Goal: Find specific page/section: Find specific page/section

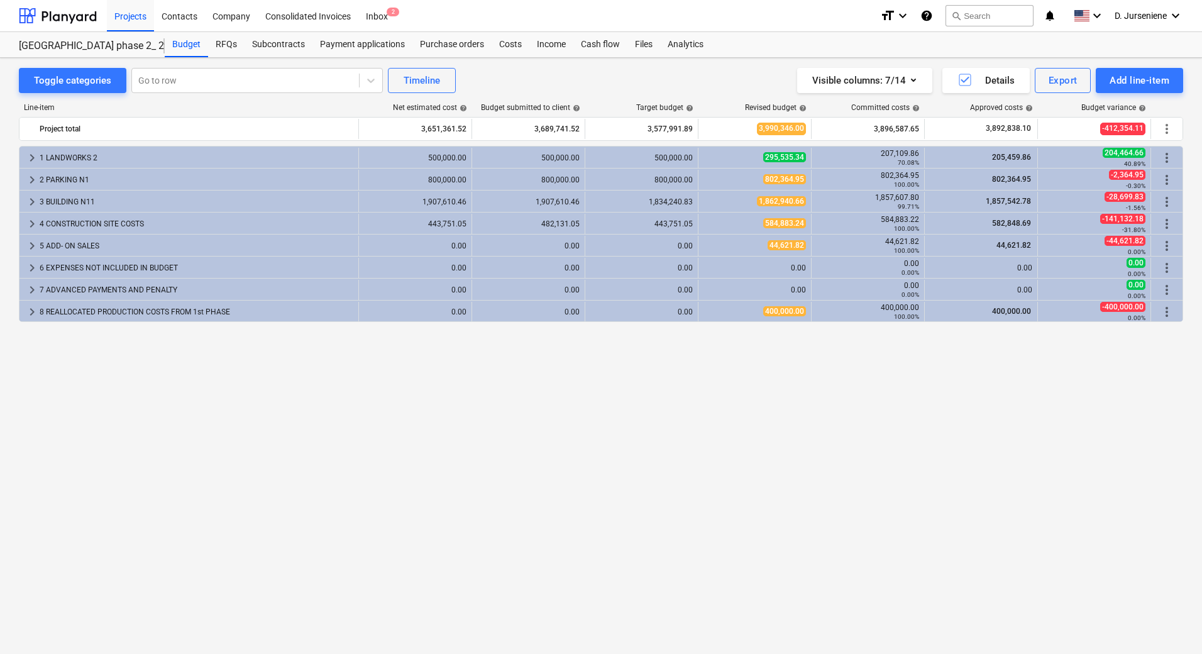
click at [413, 470] on div "keyboard_arrow_right 1 LANDWORKS 2 500,000.00 500,000.00 500,000.00 295,535.34 …" at bounding box center [601, 374] width 1164 height 456
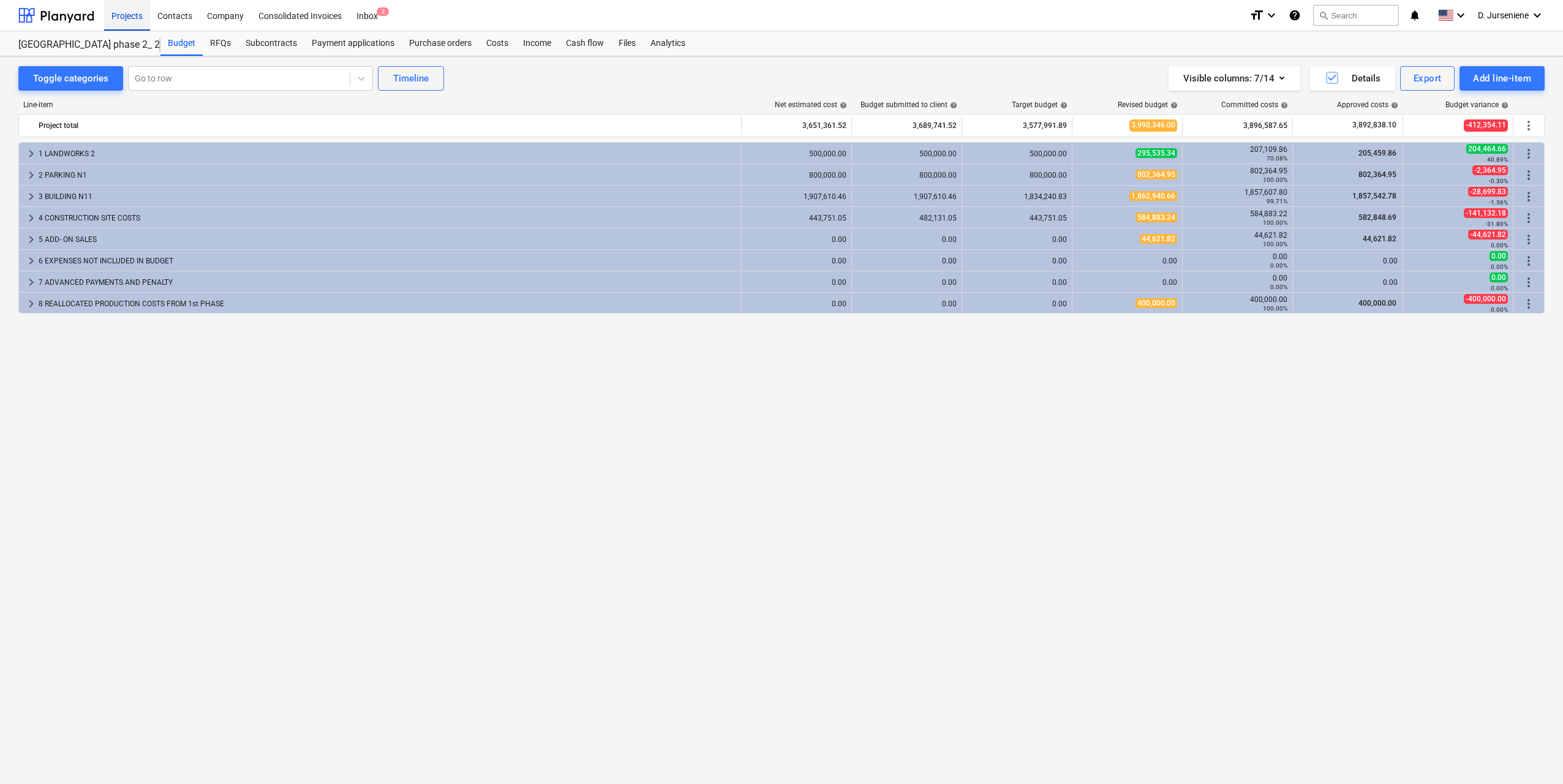
click at [113, 12] on div "Projects" at bounding box center [127, 15] width 46 height 31
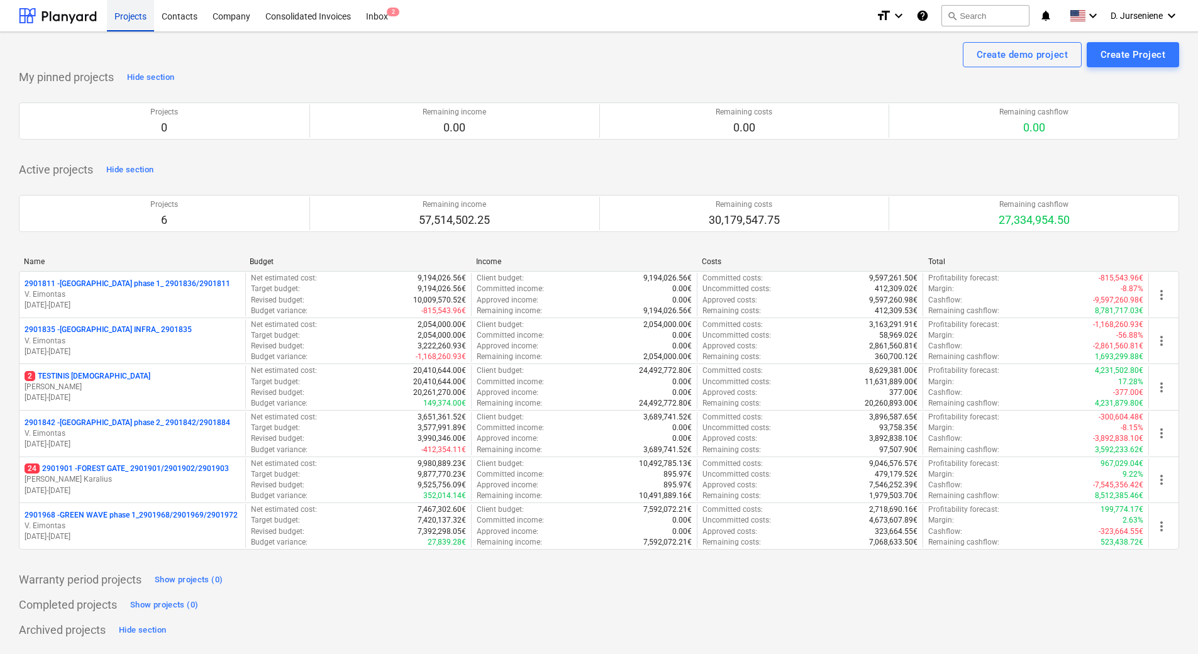
click at [134, 9] on div "Projects" at bounding box center [130, 15] width 47 height 32
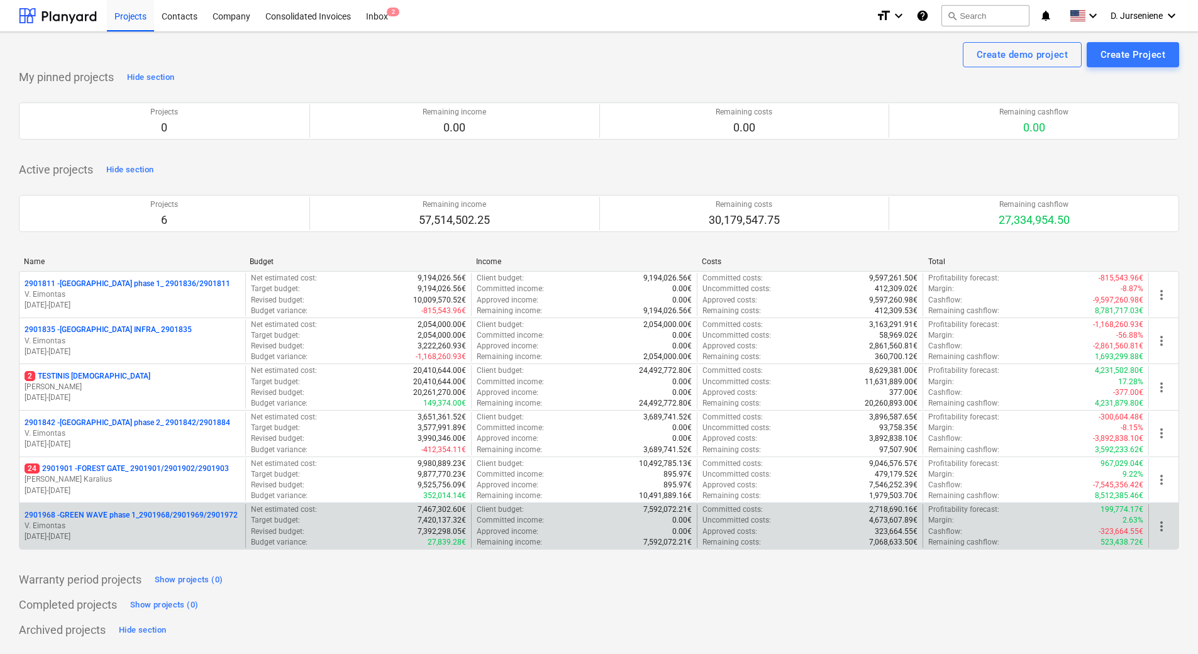
click at [126, 514] on p "2901968 - GREEN WAVE phase 1_2901968/2901969/2901972" at bounding box center [131, 515] width 213 height 11
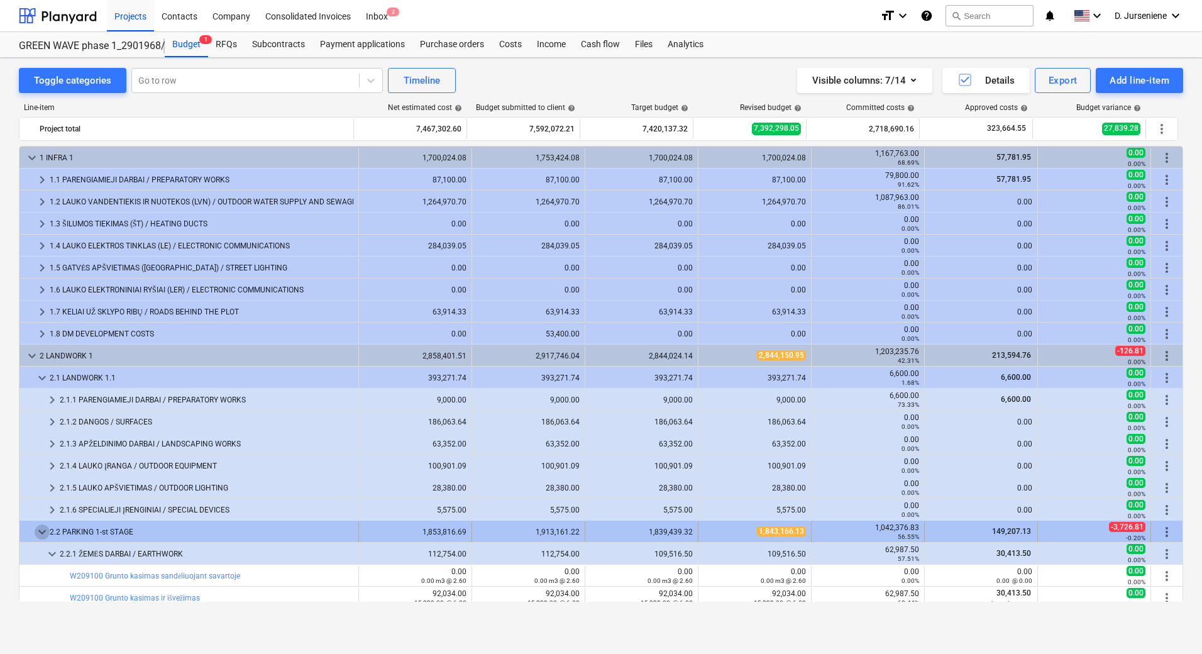
click at [43, 536] on span "keyboard_arrow_down" at bounding box center [42, 531] width 15 height 15
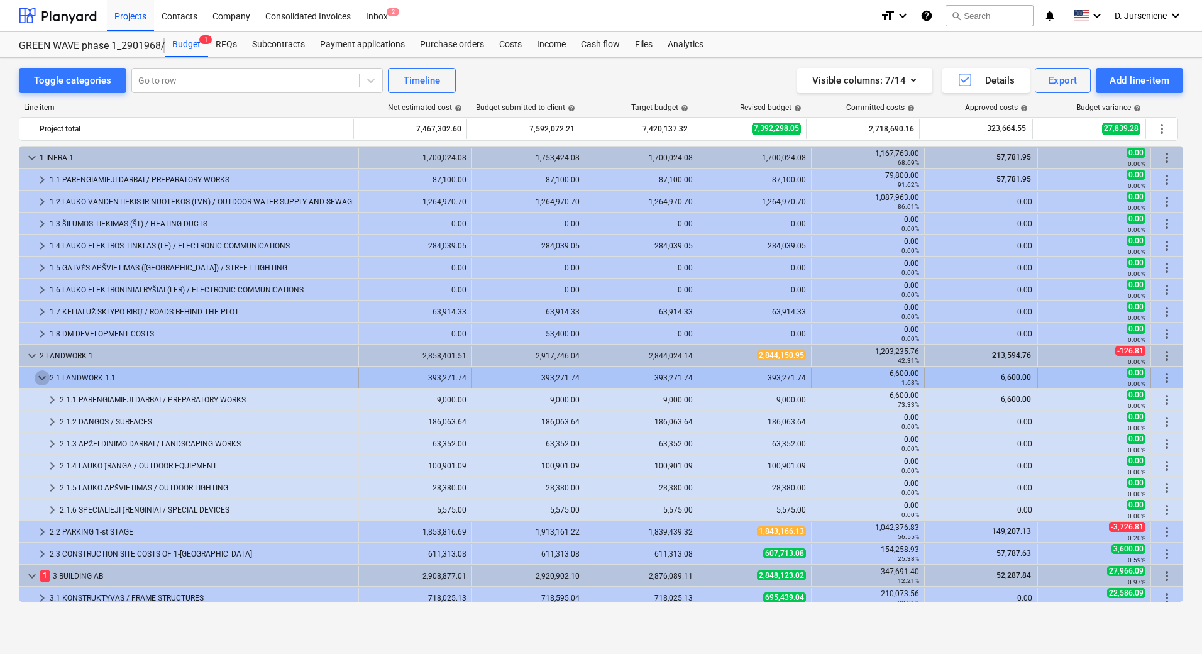
click at [45, 377] on span "keyboard_arrow_down" at bounding box center [42, 377] width 15 height 15
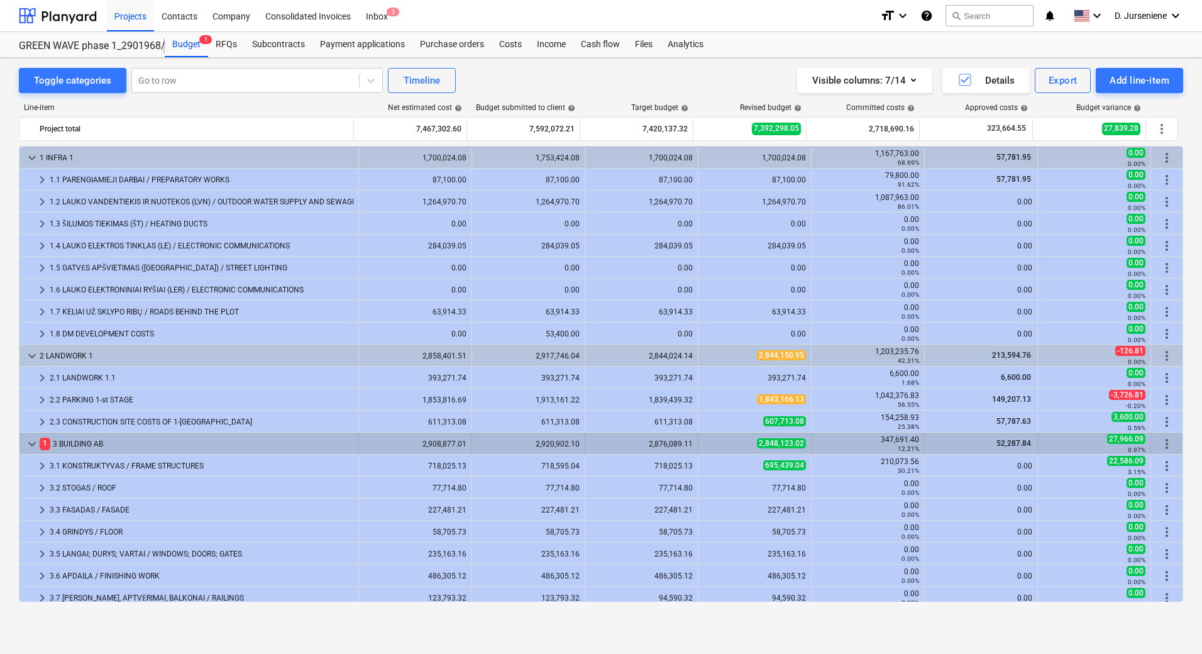
click at [33, 446] on span "keyboard_arrow_down" at bounding box center [32, 443] width 15 height 15
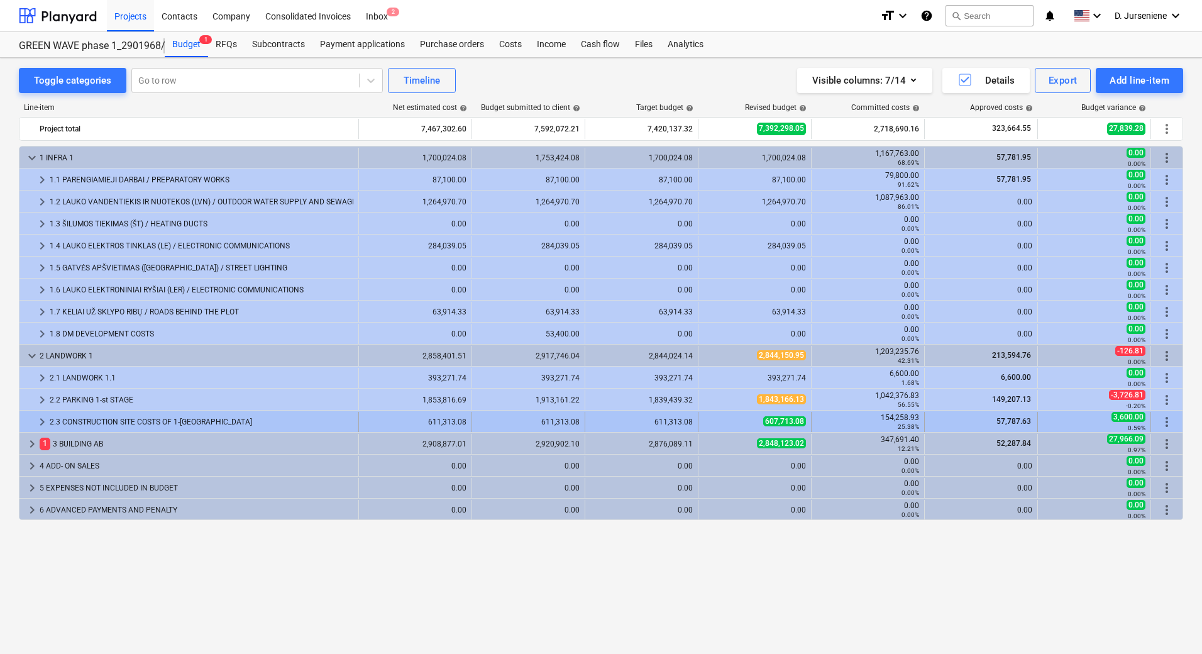
click at [43, 419] on span "keyboard_arrow_right" at bounding box center [42, 421] width 15 height 15
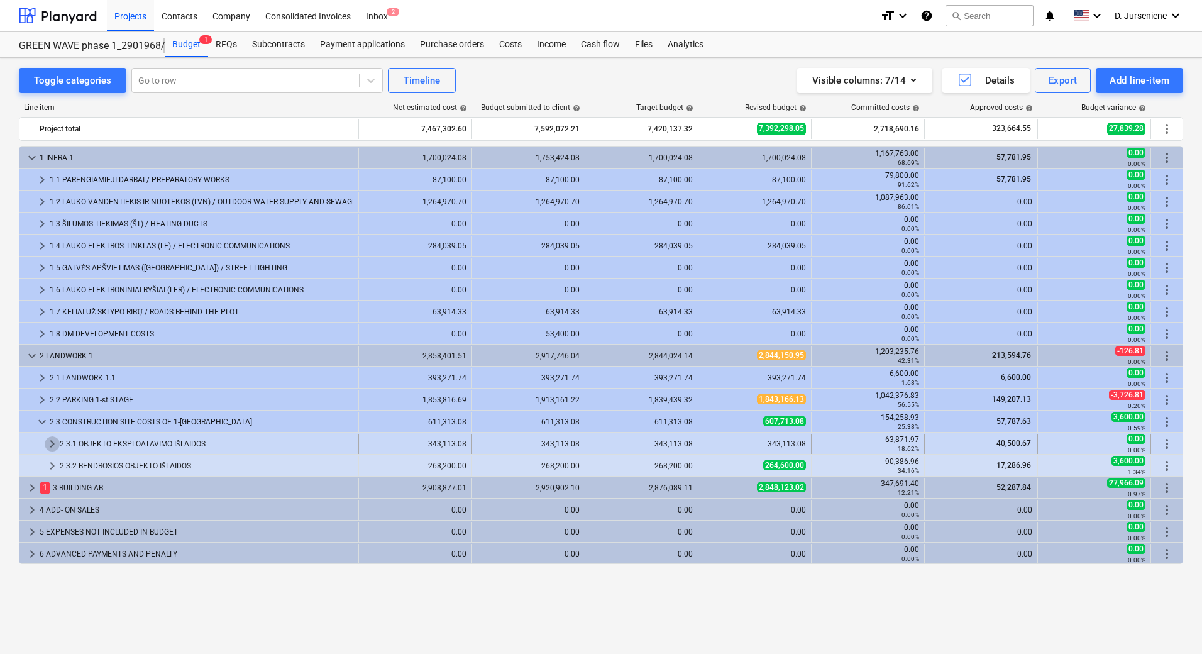
click at [48, 441] on span "keyboard_arrow_right" at bounding box center [52, 443] width 15 height 15
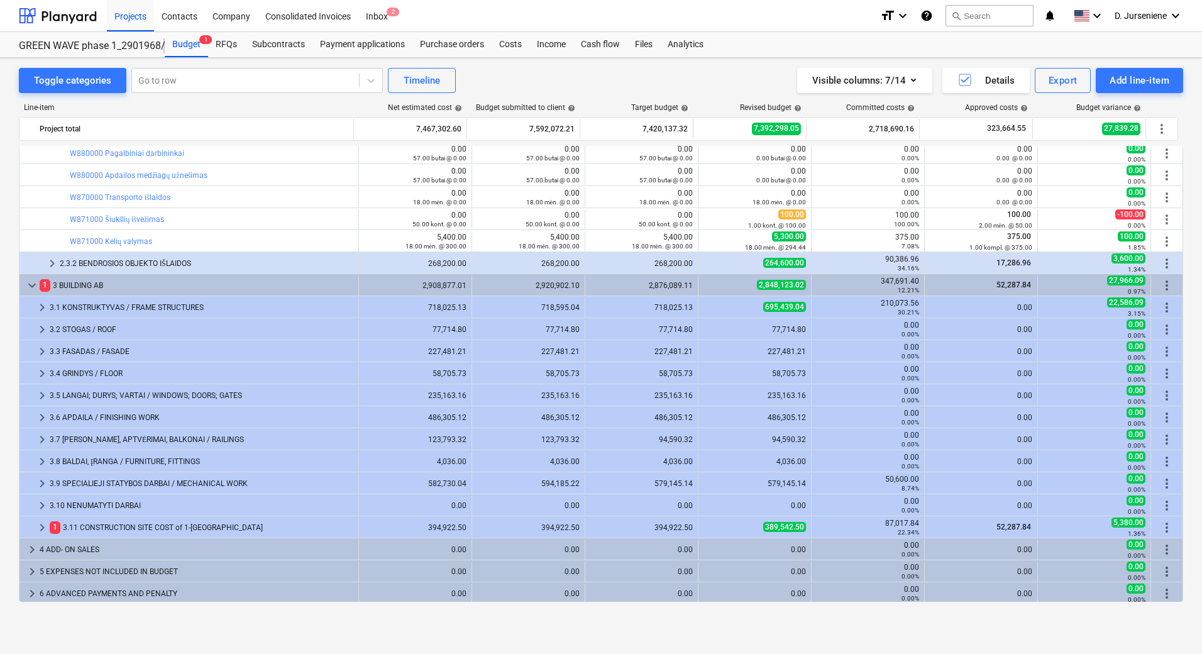
scroll to position [864, 0]
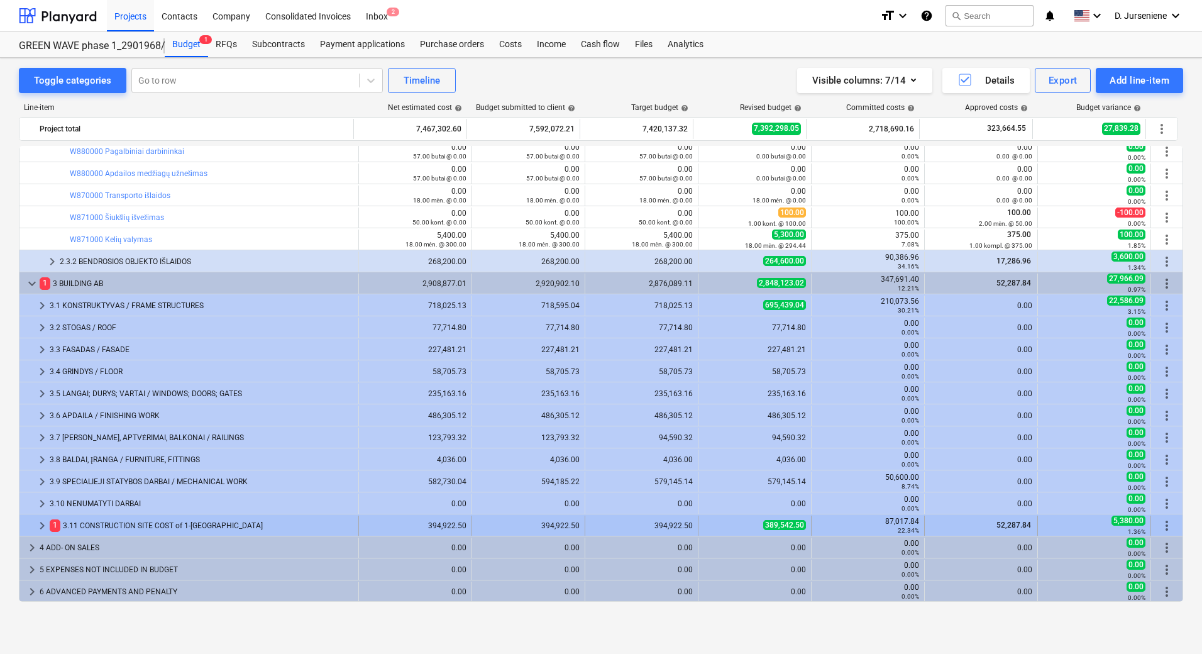
click at [44, 524] on span "keyboard_arrow_right" at bounding box center [42, 525] width 15 height 15
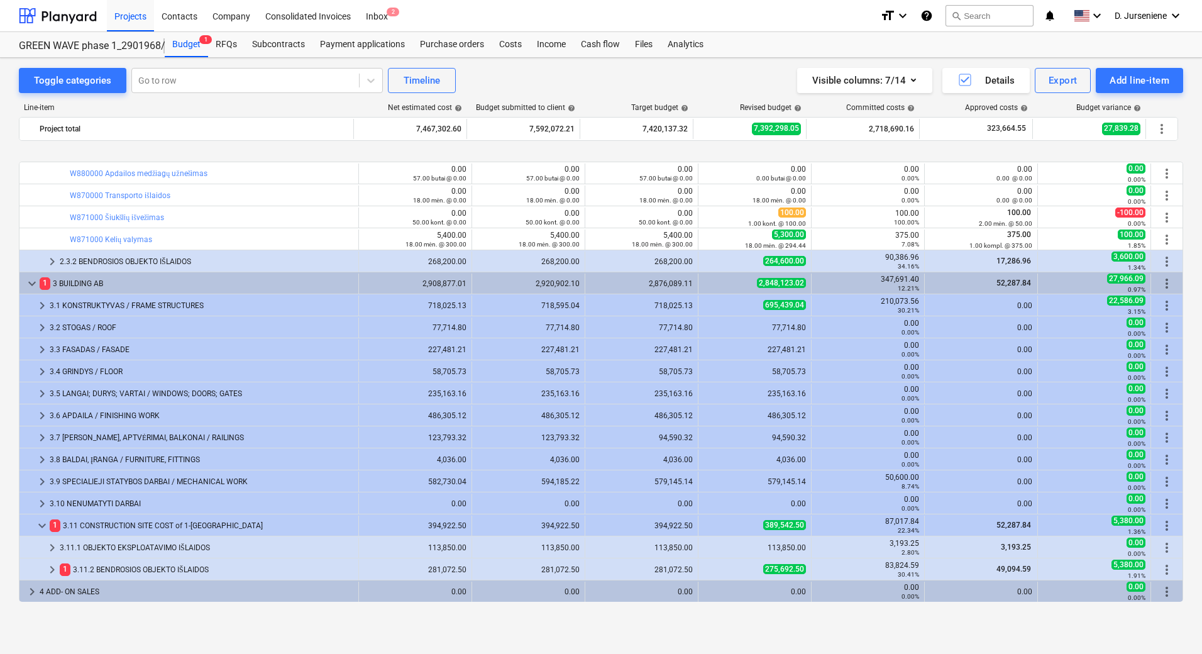
scroll to position [908, 0]
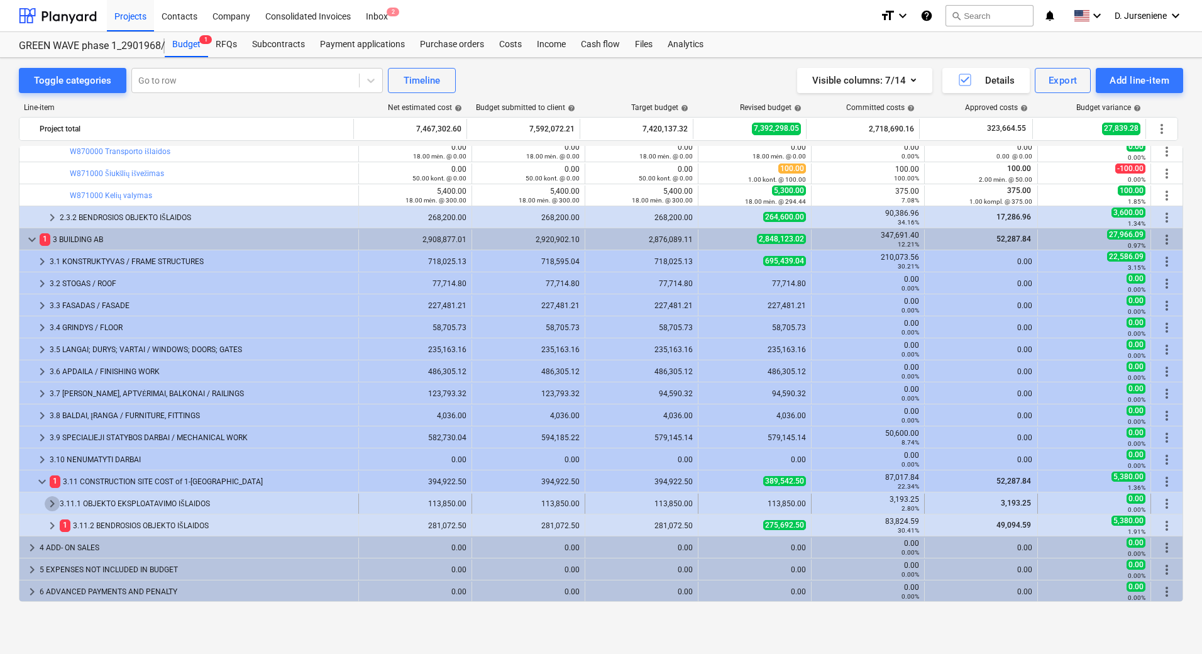
click at [48, 507] on span "keyboard_arrow_right" at bounding box center [52, 503] width 15 height 15
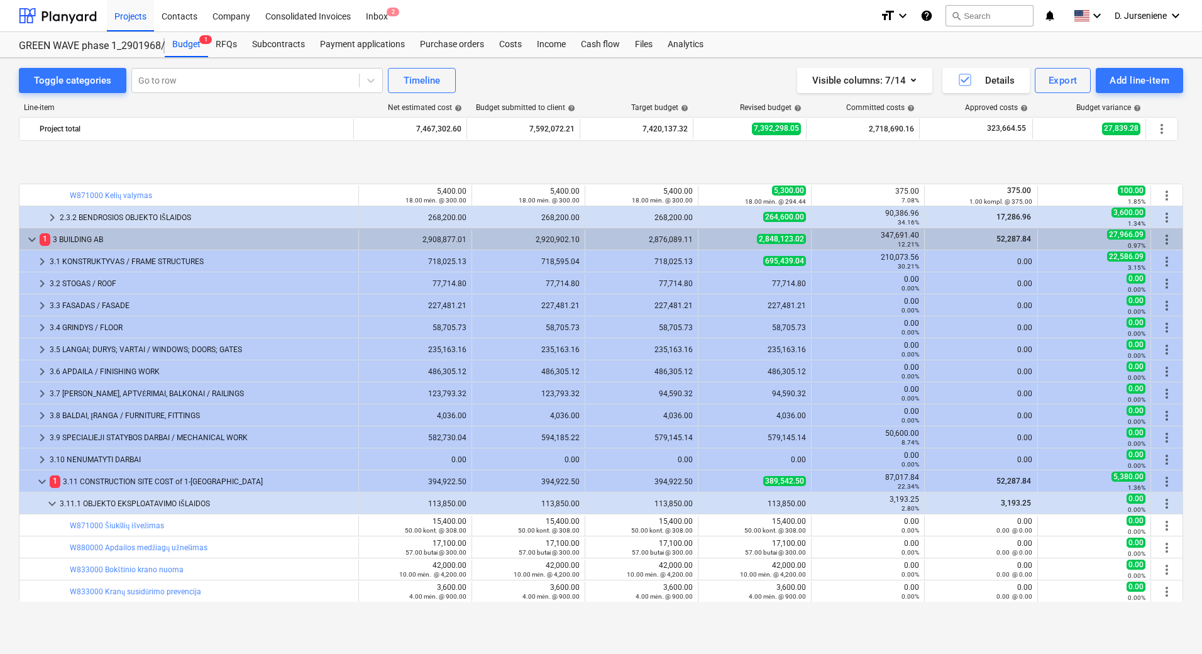
scroll to position [1097, 0]
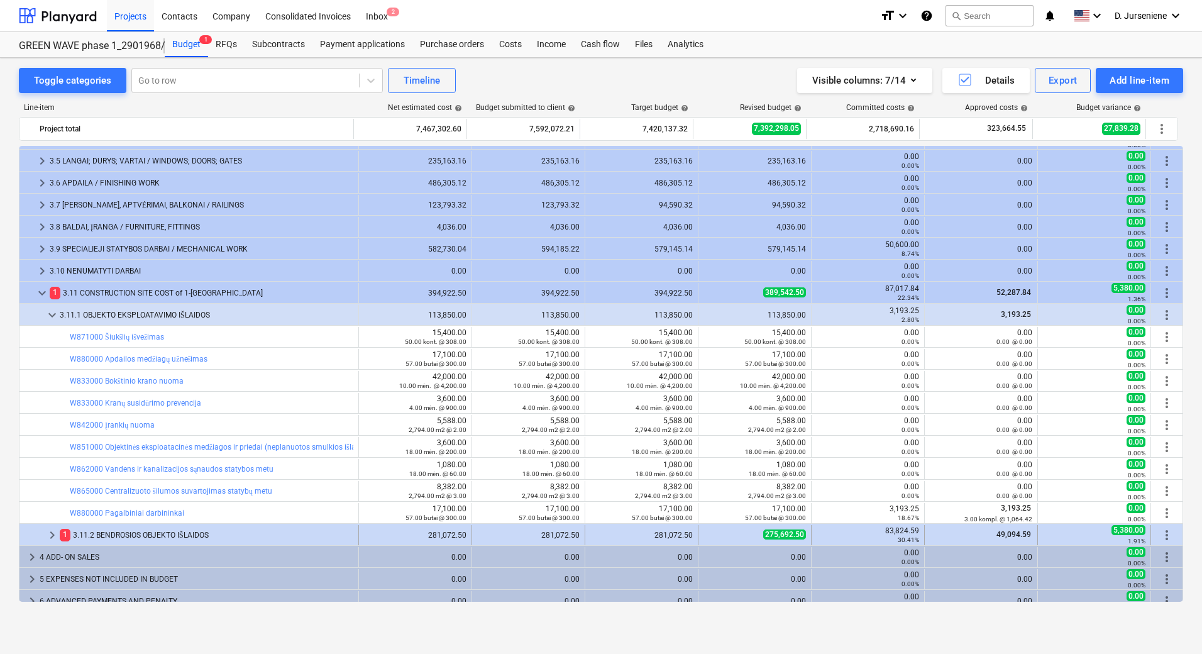
click at [48, 536] on span "keyboard_arrow_right" at bounding box center [52, 534] width 15 height 15
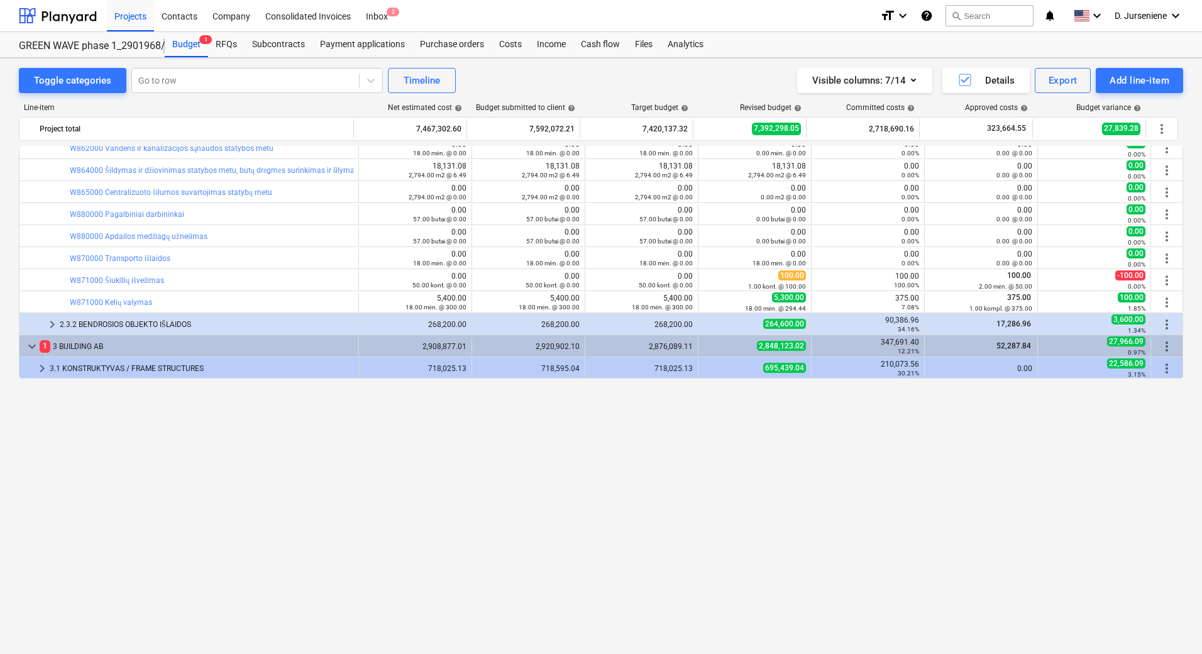
scroll to position [550, 0]
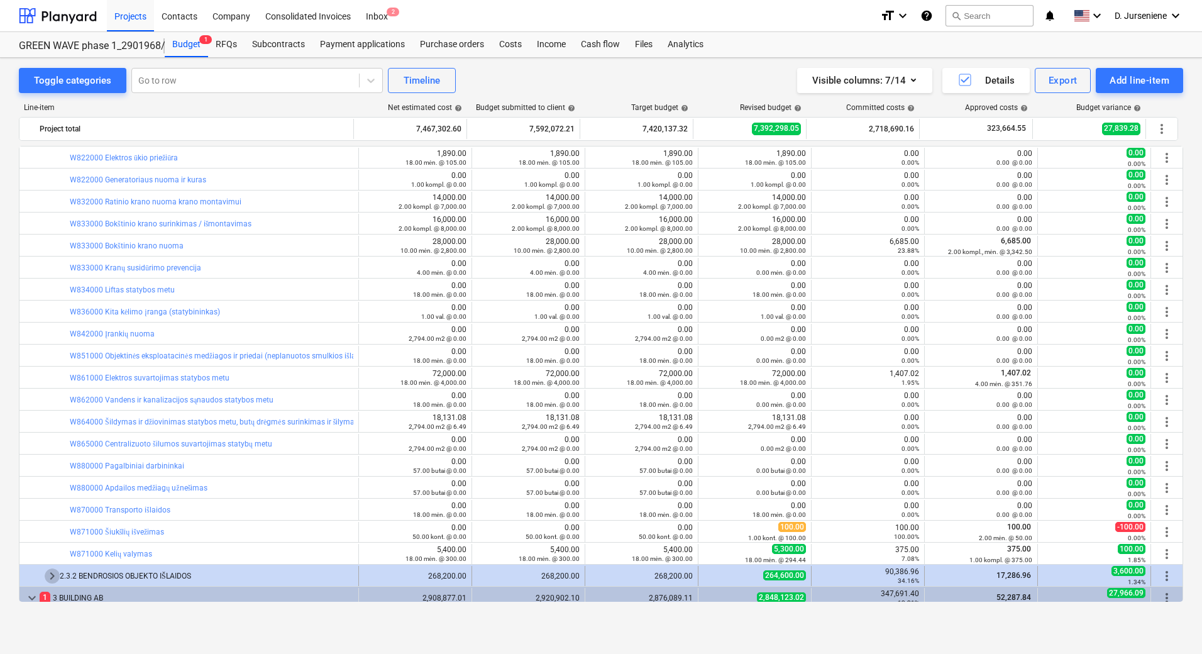
click at [53, 572] on span "keyboard_arrow_right" at bounding box center [52, 575] width 15 height 15
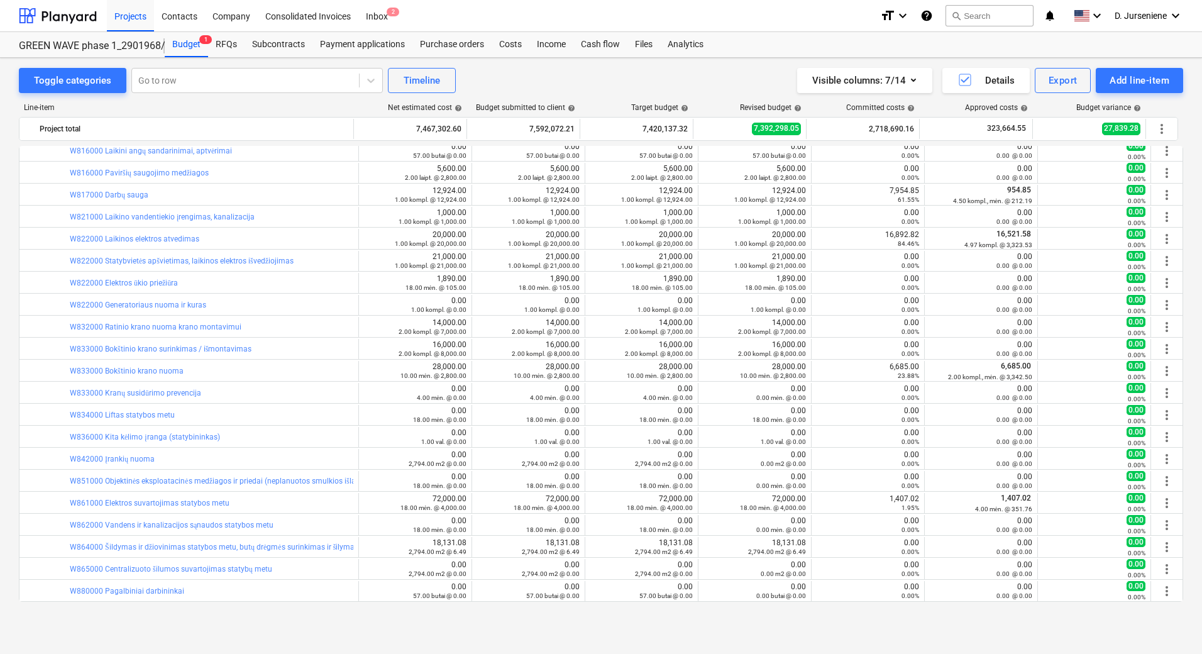
scroll to position [487, 0]
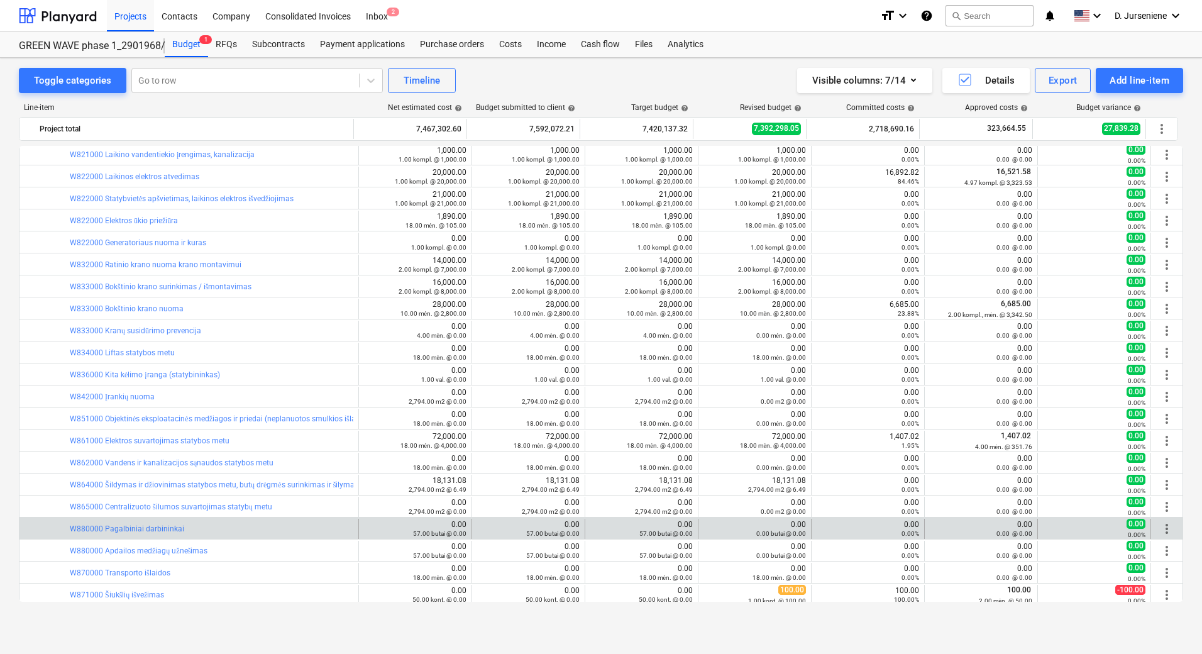
drag, startPoint x: 429, startPoint y: 566, endPoint x: 285, endPoint y: 535, distance: 146.6
click at [285, 534] on div "bar_chart W880000 Pagalbiniai darbininkai" at bounding box center [212, 529] width 284 height 20
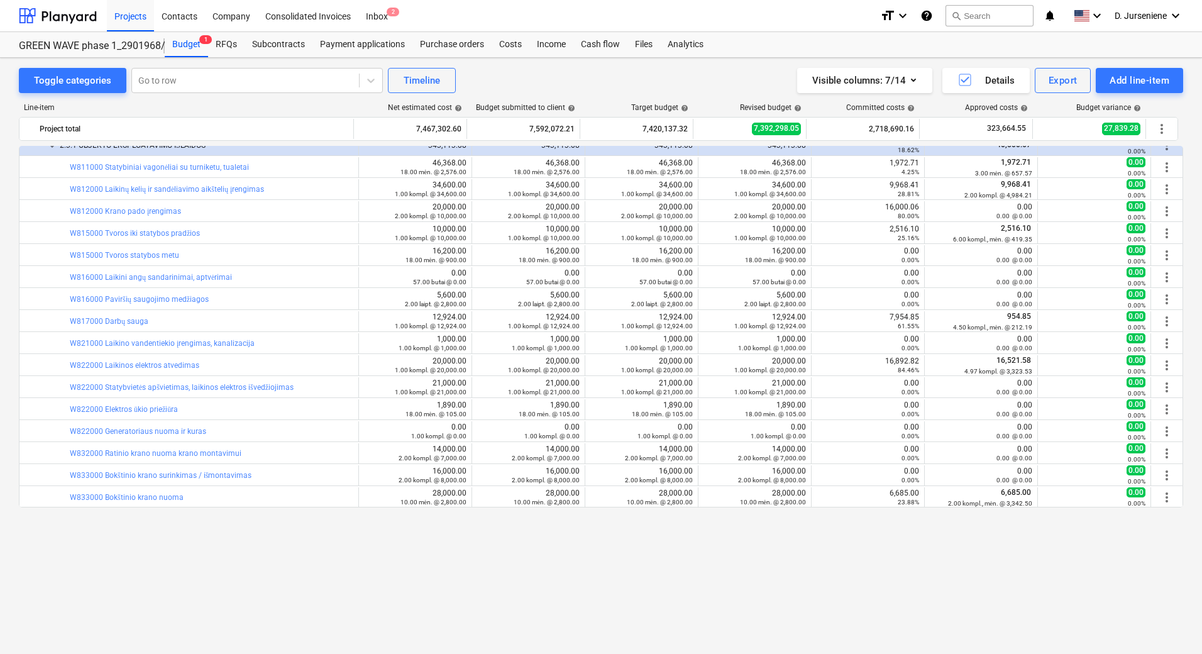
scroll to position [173, 0]
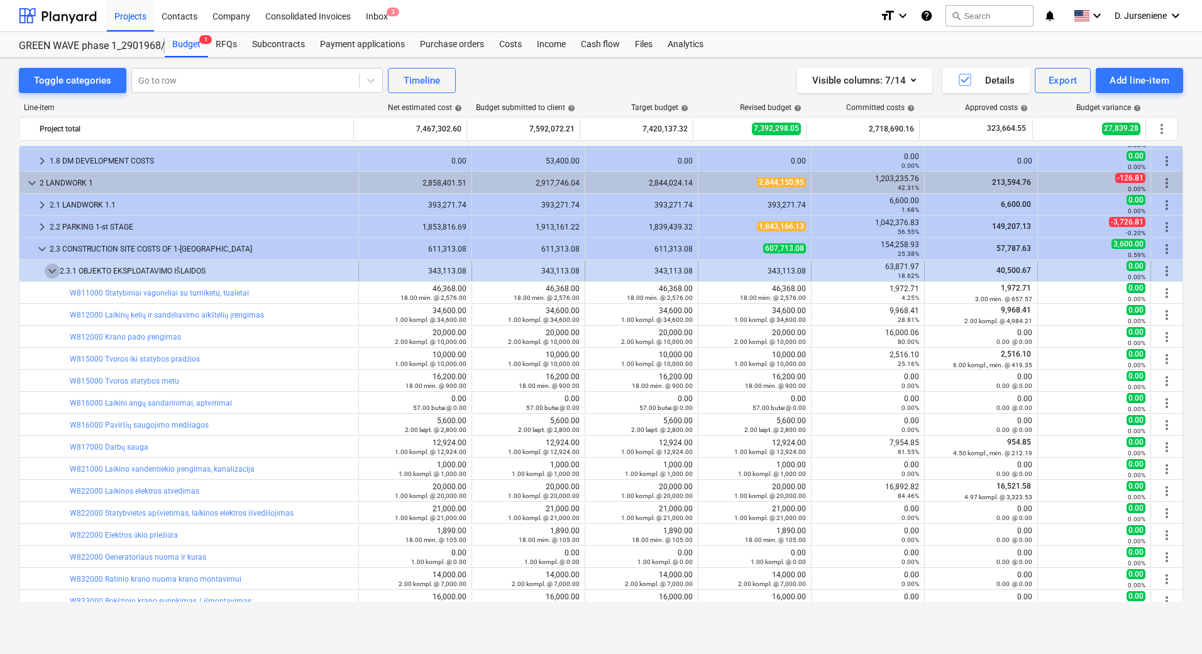
click at [47, 271] on span "keyboard_arrow_down" at bounding box center [52, 270] width 15 height 15
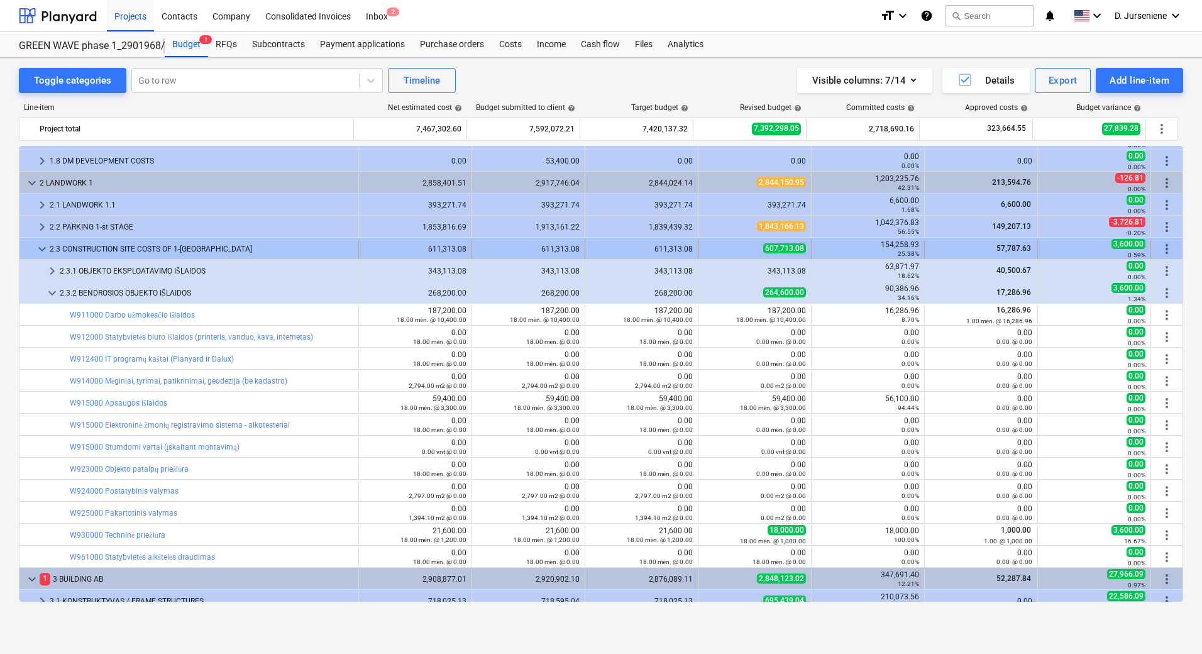
click at [38, 250] on span "keyboard_arrow_down" at bounding box center [42, 248] width 15 height 15
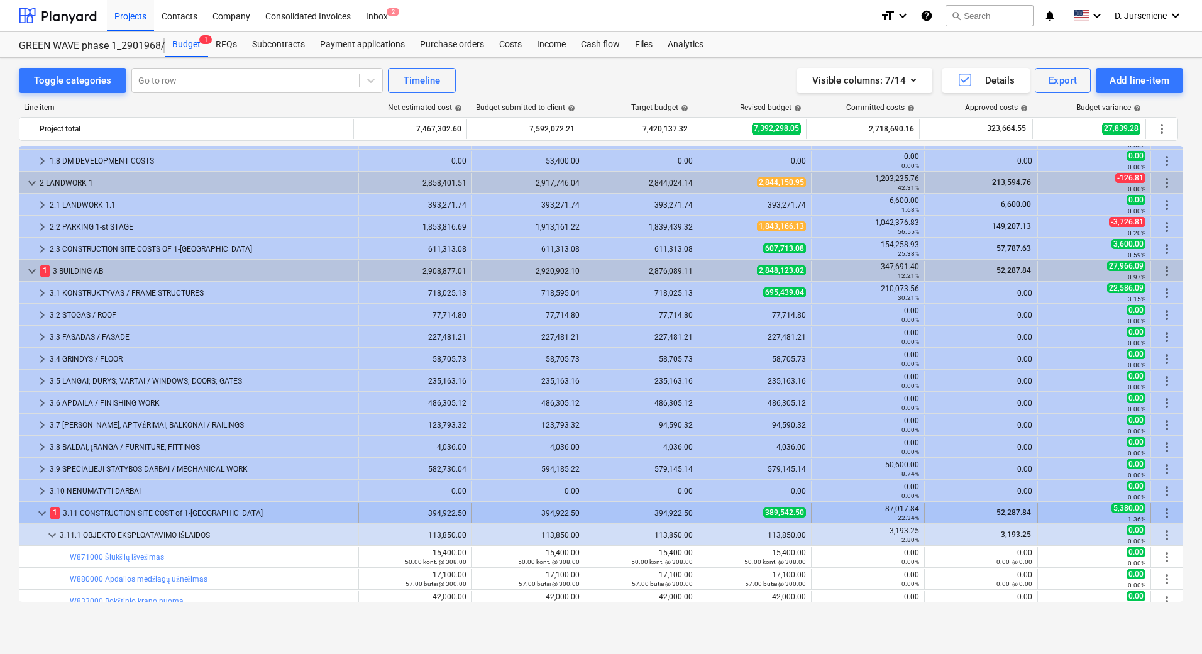
click at [38, 510] on span "keyboard_arrow_down" at bounding box center [42, 512] width 15 height 15
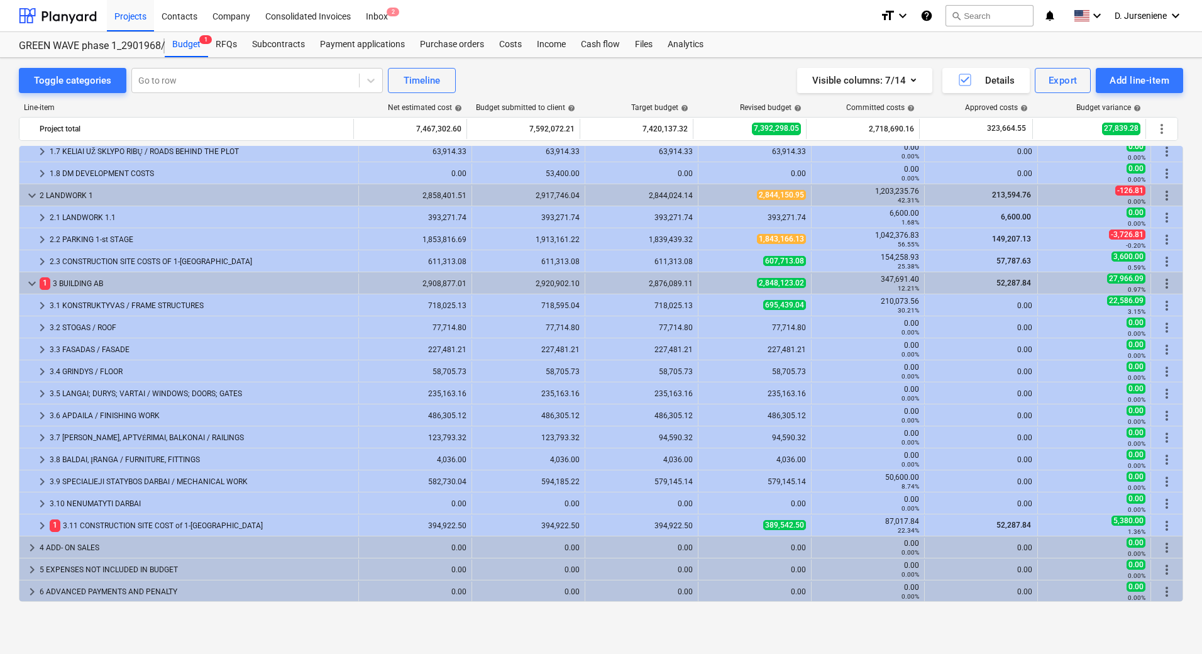
scroll to position [160, 0]
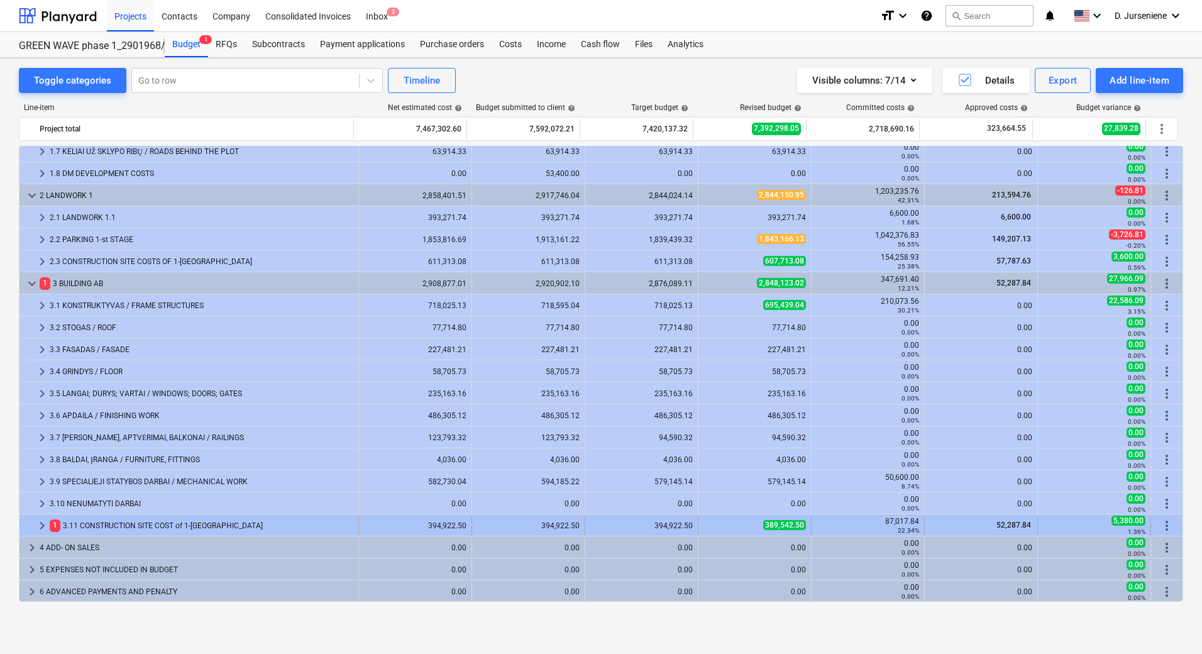
click at [41, 525] on span "keyboard_arrow_right" at bounding box center [42, 525] width 15 height 15
click at [46, 524] on span "keyboard_arrow_right" at bounding box center [42, 525] width 15 height 15
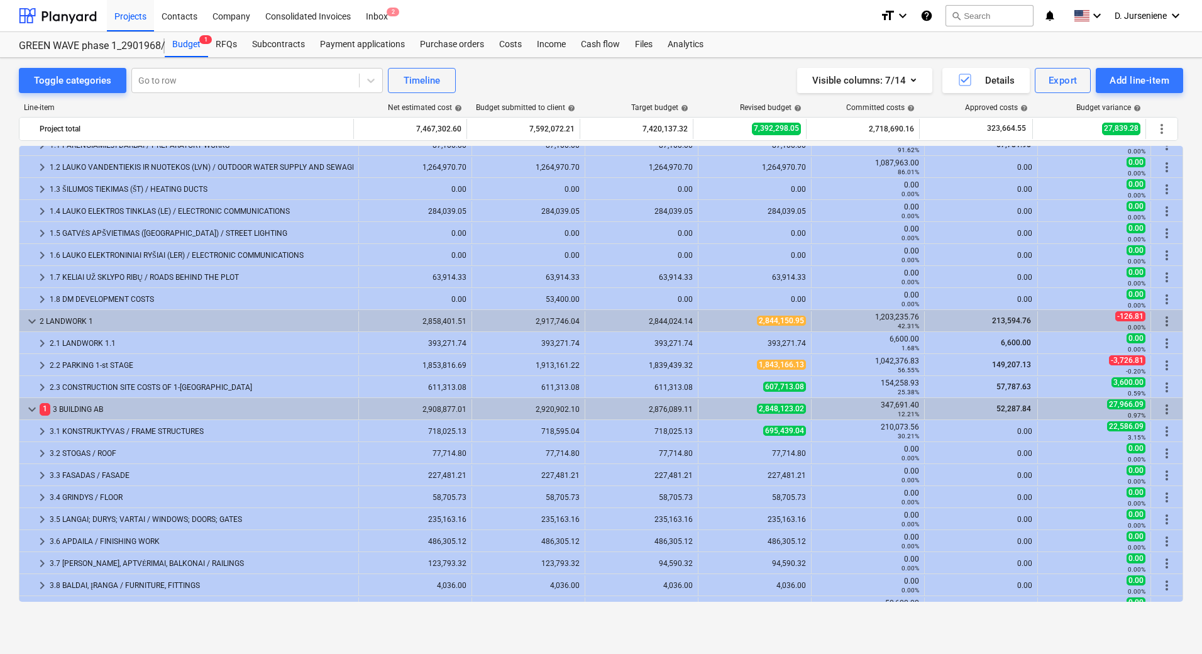
scroll to position [0, 0]
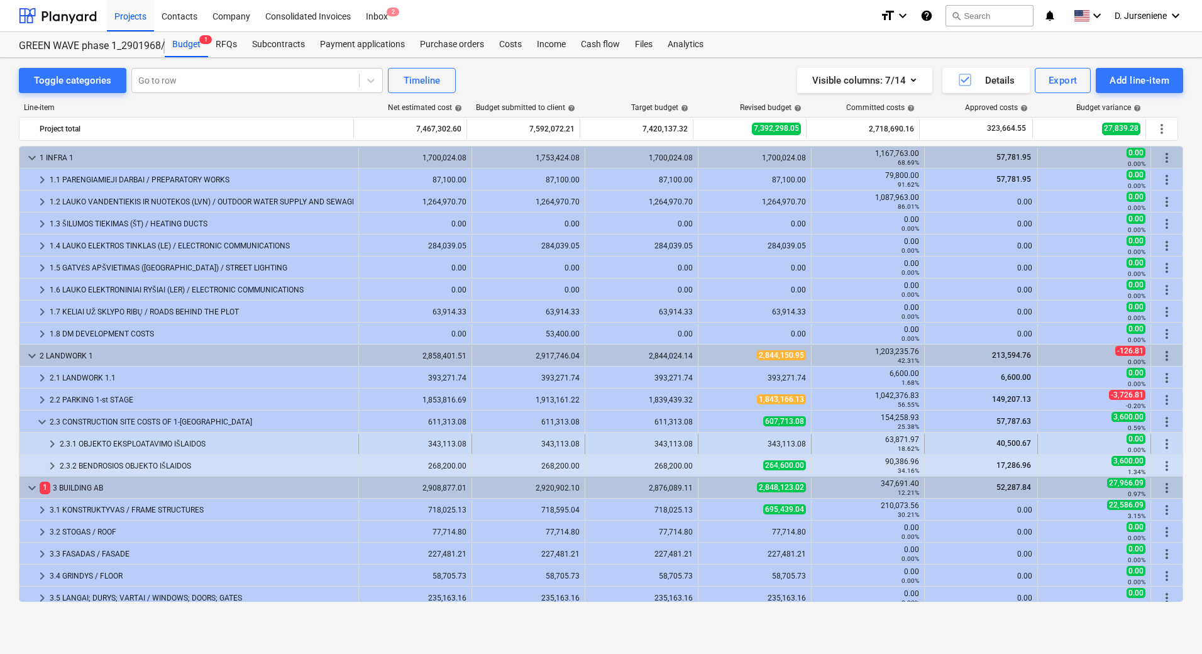
click at [50, 443] on span "keyboard_arrow_right" at bounding box center [52, 443] width 15 height 15
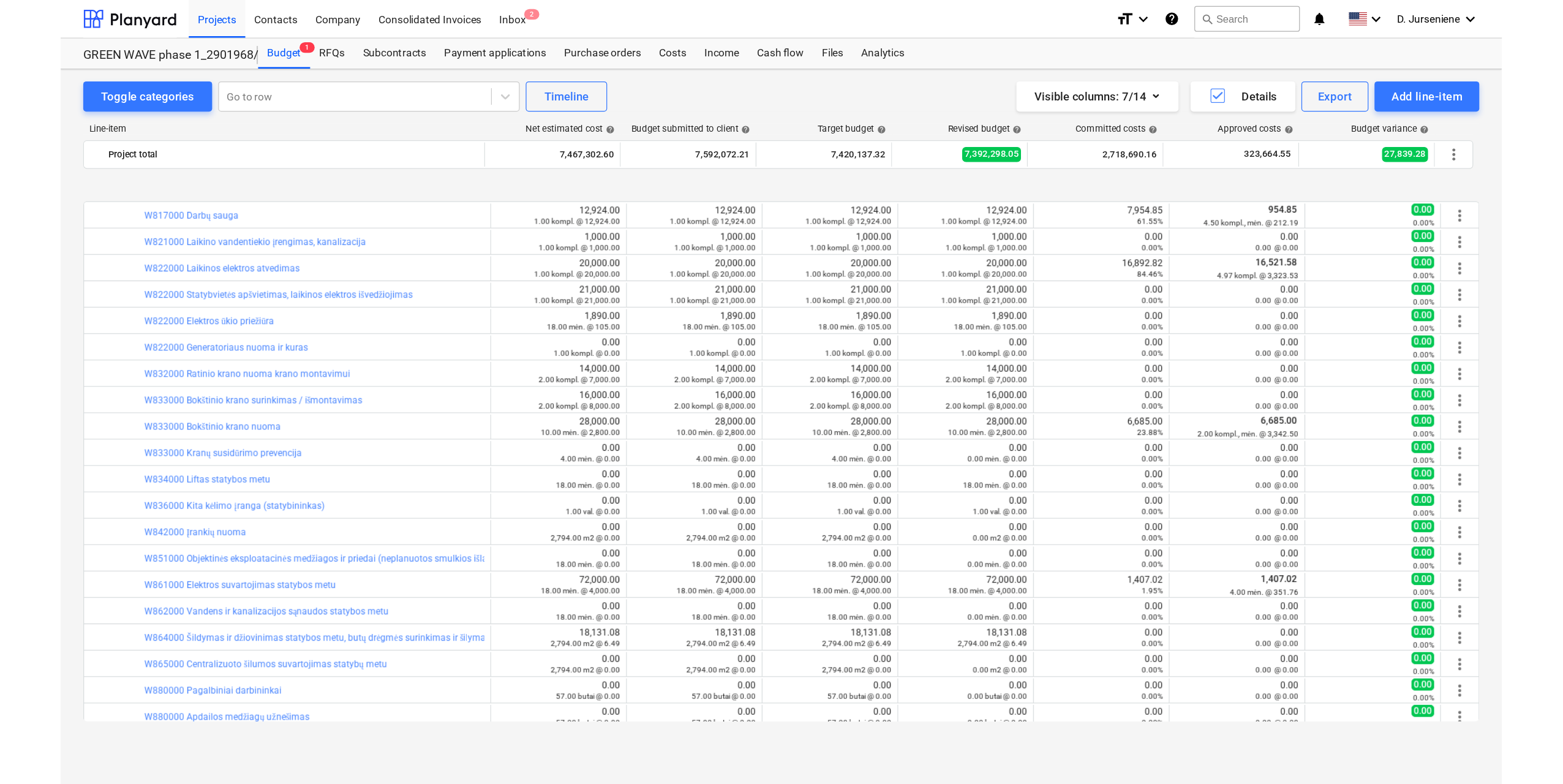
scroll to position [490, 0]
